Goal: Information Seeking & Learning: Compare options

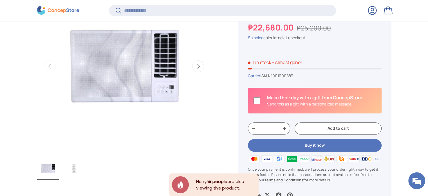
scroll to position [280, 0]
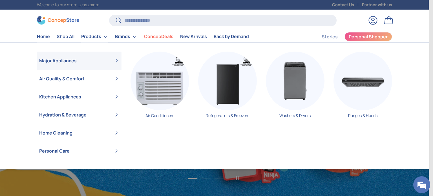
scroll to position [0, 428]
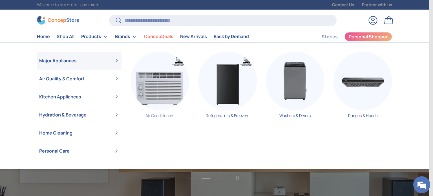
click at [159, 114] on link "Air Conditioners" at bounding box center [159, 87] width 59 height 71
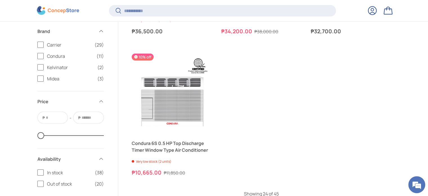
scroll to position [1407, 0]
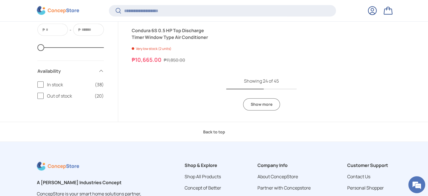
click at [262, 109] on link "Show more" at bounding box center [261, 104] width 37 height 12
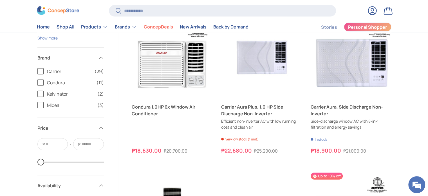
scroll to position [1464, 0]
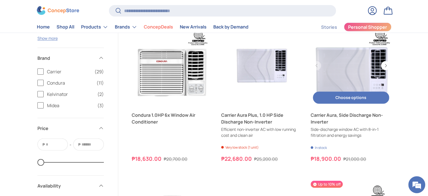
click at [323, 116] on link "Carrier Aura, Side Discharge Non-Inverter" at bounding box center [351, 119] width 81 height 14
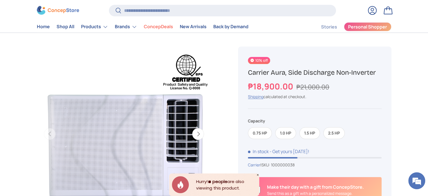
scroll to position [56, 0]
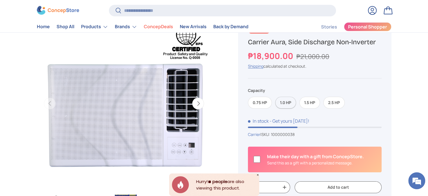
click at [288, 103] on label "1.0 HP" at bounding box center [285, 103] width 21 height 12
click at [257, 175] on icon "Close" at bounding box center [258, 174] width 3 height 3
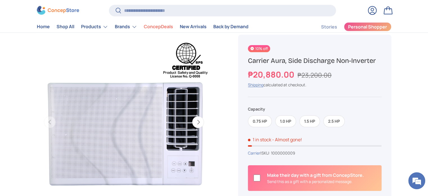
scroll to position [28, 0]
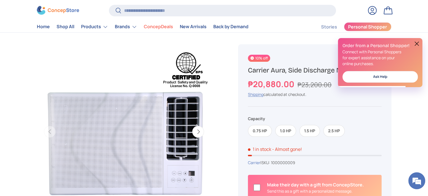
click at [418, 44] on button at bounding box center [417, 43] width 7 height 7
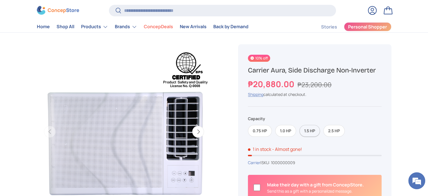
click at [308, 132] on label "1.5 HP" at bounding box center [310, 131] width 21 height 12
click at [287, 132] on label "1.0 HP" at bounding box center [285, 131] width 21 height 12
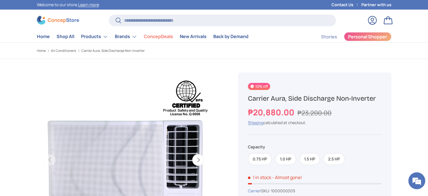
drag, startPoint x: 274, startPoint y: 97, endPoint x: 375, endPoint y: 94, distance: 100.6
click at [375, 94] on h1 "Carrier Aura, Side Discharge Non-Inverter" at bounding box center [314, 98] width 133 height 9
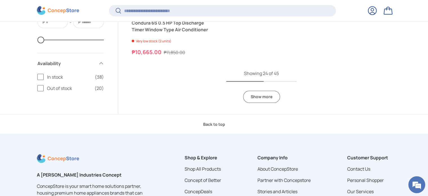
scroll to position [1408, 0]
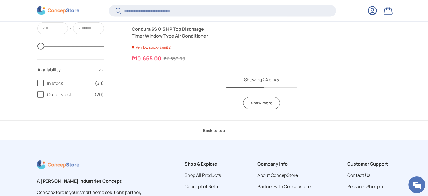
click at [268, 105] on link "Show more" at bounding box center [261, 103] width 37 height 12
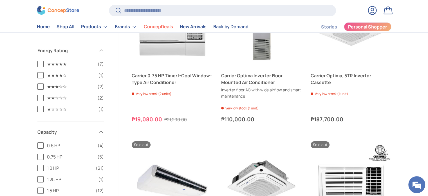
scroll to position [2085, 0]
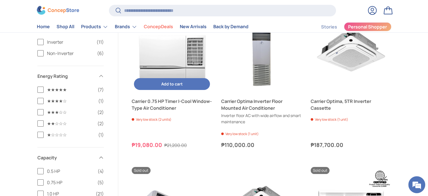
click at [168, 105] on link "Carrier 0.75 HP Timer I-Cool Window-Type Air Conditioner" at bounding box center [172, 105] width 81 height 14
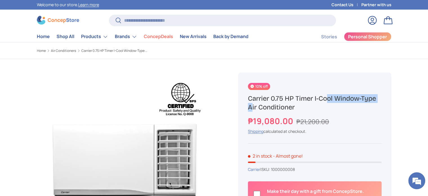
drag, startPoint x: 279, startPoint y: 98, endPoint x: 326, endPoint y: 98, distance: 46.7
click at [326, 98] on h1 "Carrier 0.75 HP Timer I-Cool Window-Type Air Conditioner" at bounding box center [314, 102] width 133 height 17
drag, startPoint x: 323, startPoint y: 99, endPoint x: 329, endPoint y: 102, distance: 6.4
click at [323, 99] on h1 "Carrier 0.75 HP Timer I-Cool Window-Type Air Conditioner" at bounding box center [314, 102] width 133 height 17
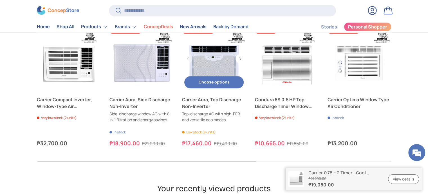
click at [190, 106] on link "Carrier Aura, Top Discharge Non-Inverter" at bounding box center [214, 103] width 64 height 14
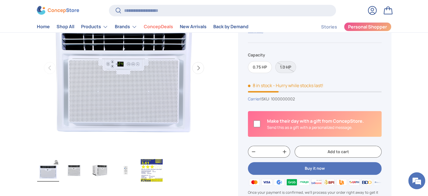
scroll to position [141, 0]
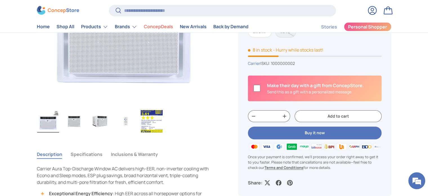
click at [70, 119] on img "Gallery Viewer" at bounding box center [74, 121] width 22 height 23
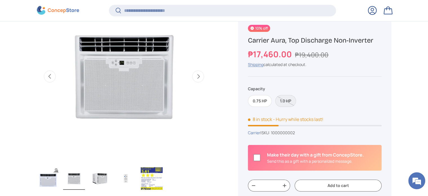
scroll to position [139, 0]
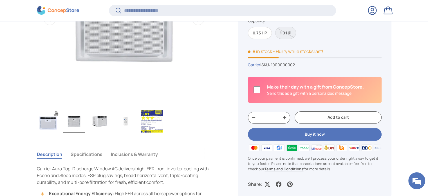
click at [101, 121] on img "Gallery Viewer" at bounding box center [100, 121] width 22 height 23
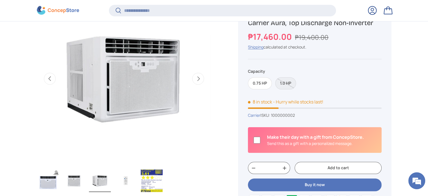
scroll to position [111, 0]
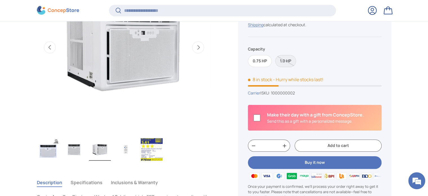
click at [125, 144] on img "Gallery Viewer" at bounding box center [126, 149] width 22 height 23
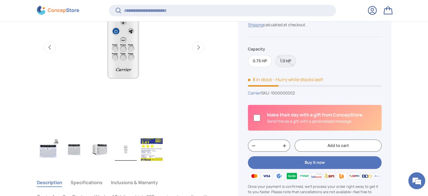
click at [151, 147] on img "Gallery Viewer" at bounding box center [152, 149] width 22 height 23
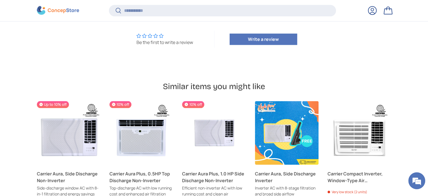
scroll to position [590, 0]
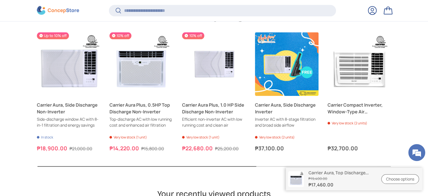
click at [324, 174] on p "Carrier Aura, Top Discharge Non-Inverter" at bounding box center [342, 172] width 66 height 5
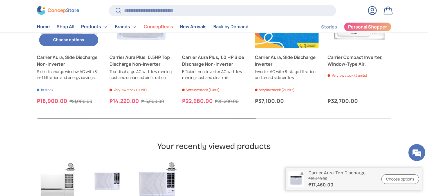
scroll to position [591, 0]
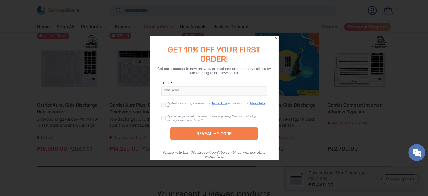
click at [276, 40] on div "GET 10% OFF YOUR FIRST ORDER!" at bounding box center [214, 51] width 128 height 25
click at [276, 39] on icon "Close" at bounding box center [276, 38] width 2 height 2
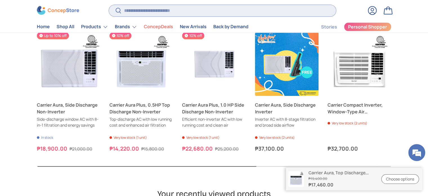
click at [142, 12] on input "Search" at bounding box center [222, 11] width 227 height 12
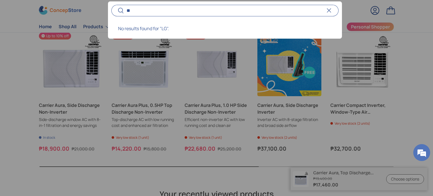
type input "*"
